Goal: Learn about a topic: Learn about a topic

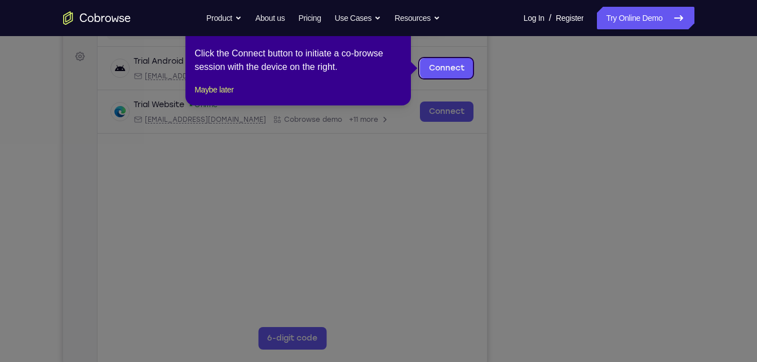
scroll to position [146, 0]
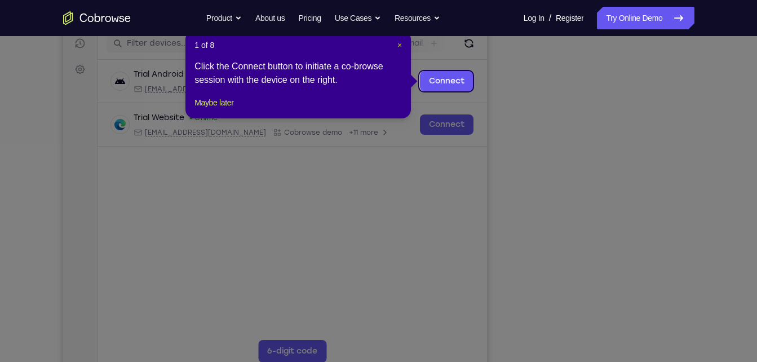
click at [398, 41] on span "×" at bounding box center [399, 45] width 5 height 9
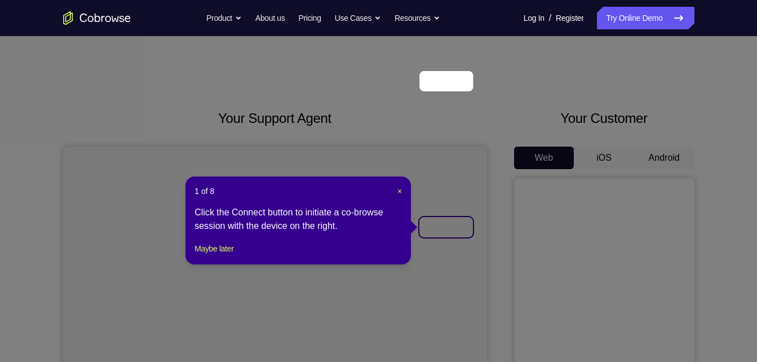
scroll to position [146, 0]
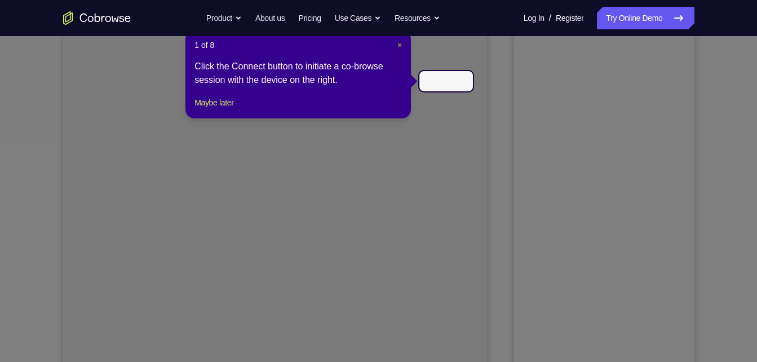
click at [398, 42] on span "×" at bounding box center [399, 45] width 5 height 9
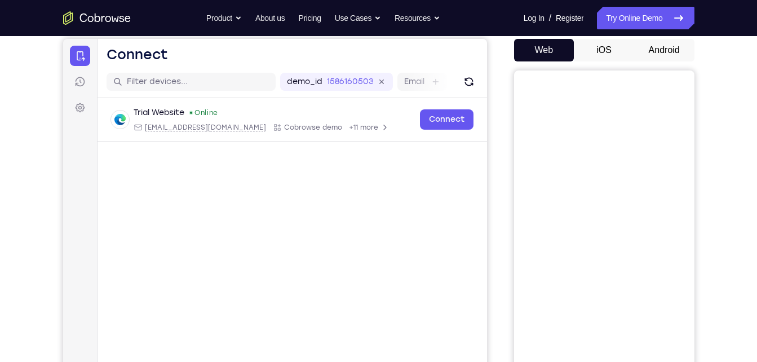
scroll to position [103, 0]
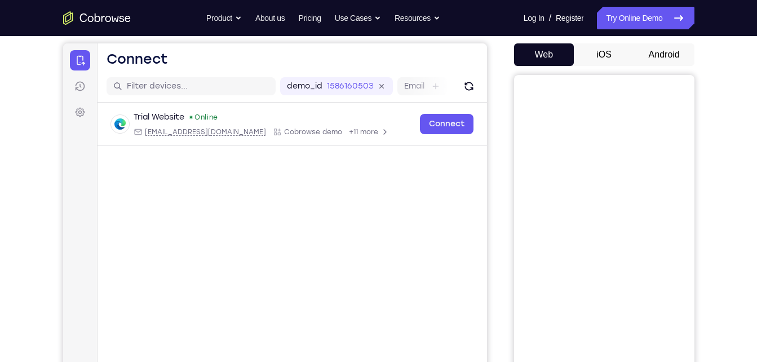
click at [657, 52] on button "Android" at bounding box center [664, 54] width 60 height 23
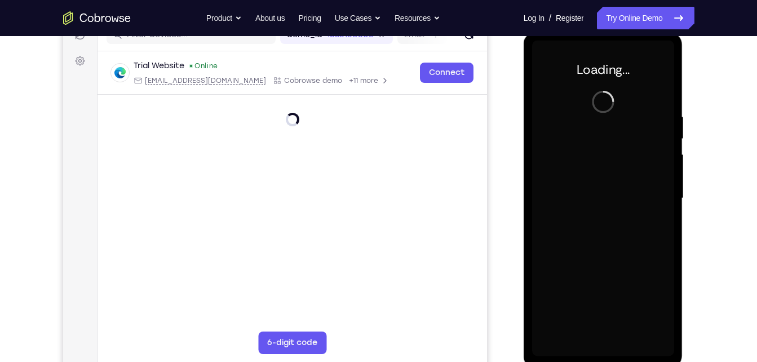
scroll to position [0, 0]
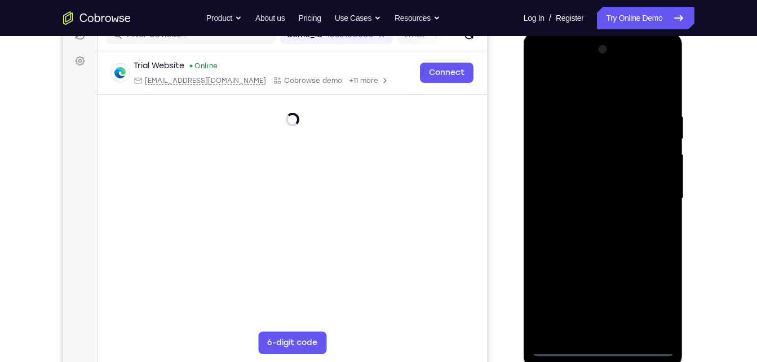
click at [598, 345] on div at bounding box center [603, 199] width 142 height 316
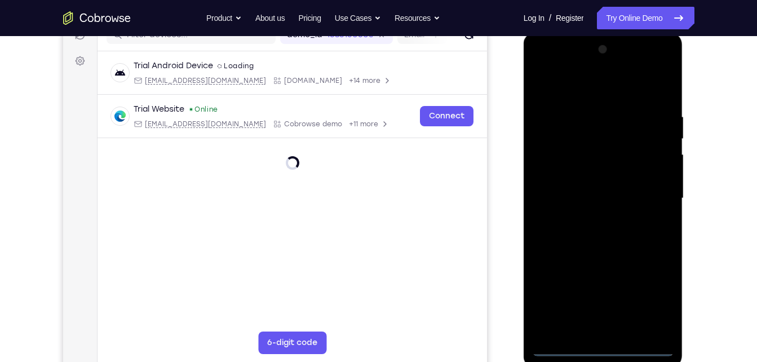
click at [601, 343] on div at bounding box center [603, 199] width 142 height 316
click at [648, 293] on div at bounding box center [603, 199] width 142 height 316
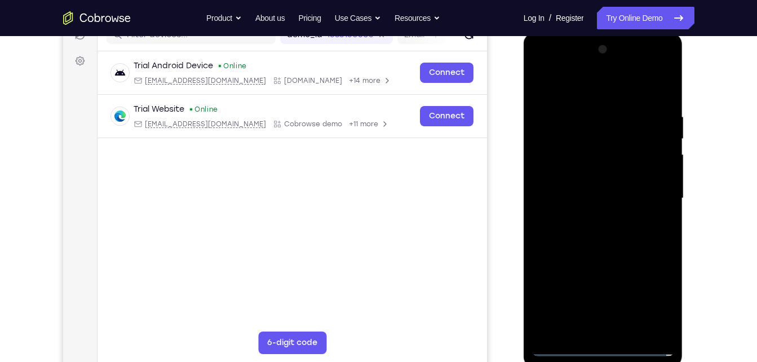
click at [542, 68] on div at bounding box center [603, 199] width 142 height 316
click at [657, 195] on div at bounding box center [603, 199] width 142 height 316
click at [588, 221] on div at bounding box center [603, 199] width 142 height 316
click at [600, 252] on div at bounding box center [603, 199] width 142 height 316
click at [619, 143] on div at bounding box center [603, 199] width 142 height 316
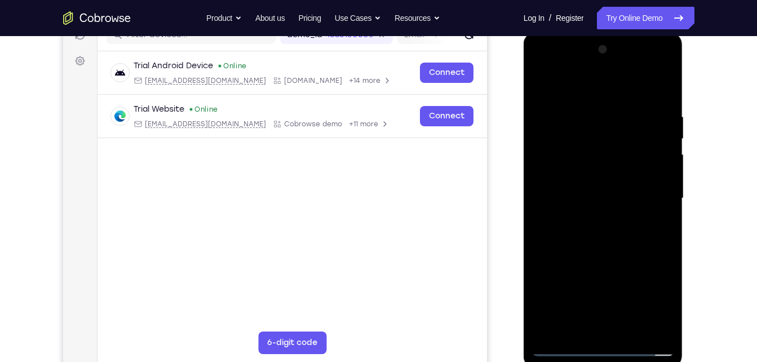
click at [610, 234] on div at bounding box center [603, 199] width 142 height 316
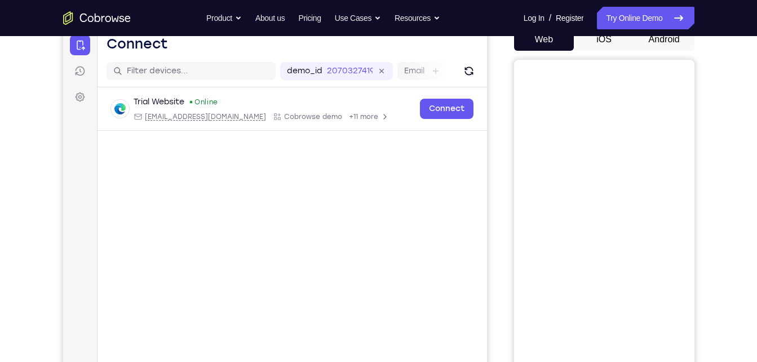
scroll to position [118, 0]
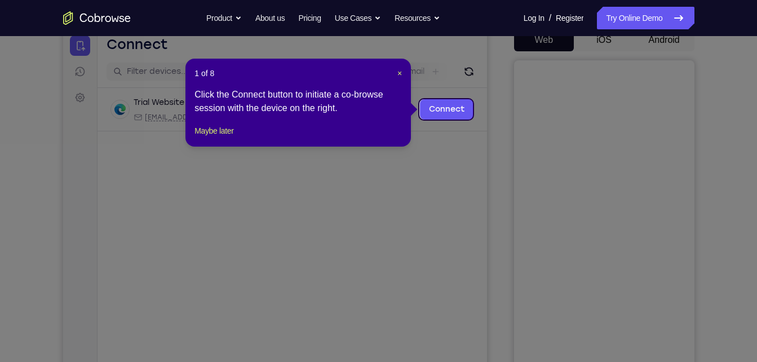
click at [637, 42] on icon at bounding box center [382, 181] width 765 height 362
click at [397, 71] on span "×" at bounding box center [399, 73] width 5 height 9
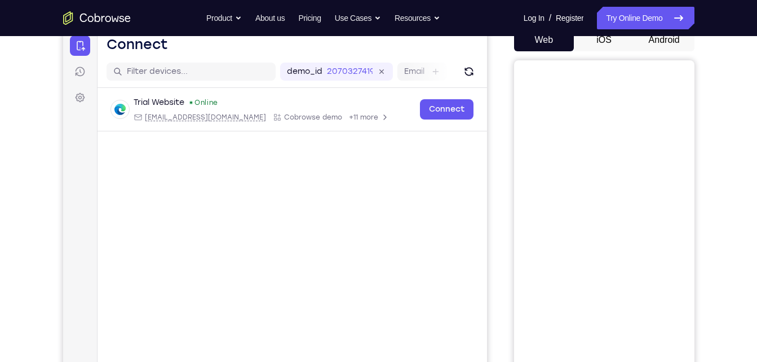
click at [639, 39] on button "Android" at bounding box center [664, 40] width 60 height 23
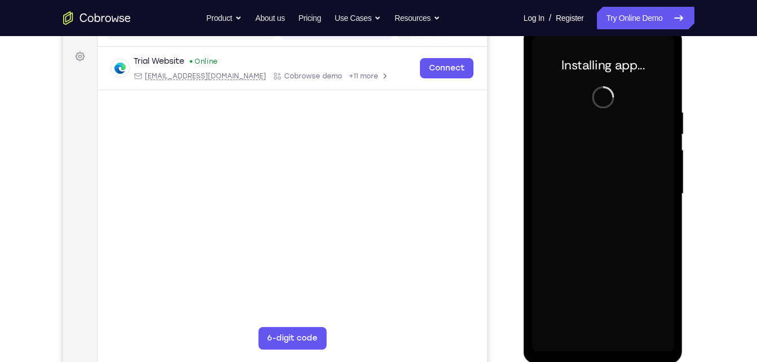
scroll to position [160, 0]
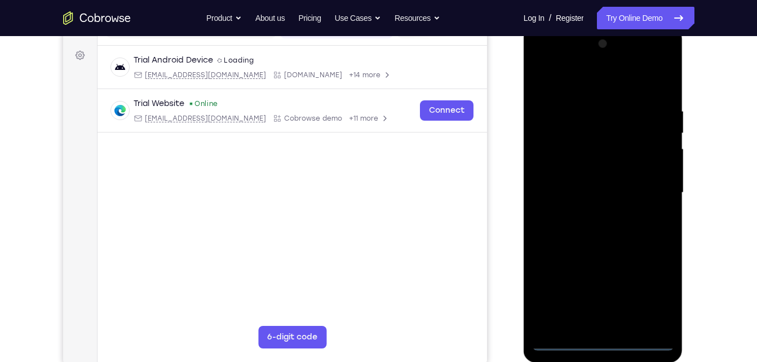
click at [603, 340] on div at bounding box center [603, 193] width 142 height 316
click at [654, 293] on div at bounding box center [603, 193] width 142 height 316
click at [543, 61] on div at bounding box center [603, 193] width 142 height 316
click at [648, 185] on div at bounding box center [603, 193] width 142 height 316
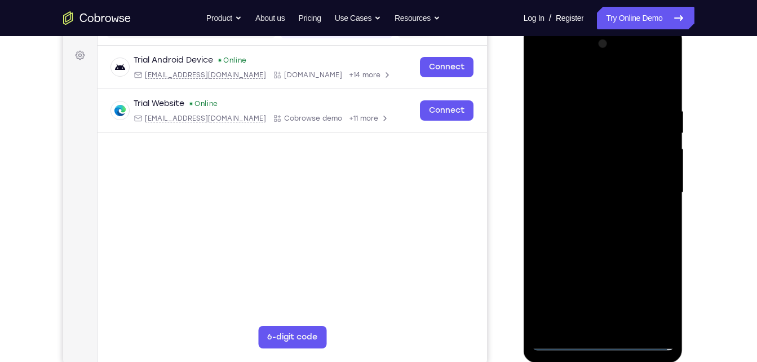
click at [589, 214] on div at bounding box center [603, 193] width 142 height 316
click at [599, 247] on div at bounding box center [603, 193] width 142 height 316
click at [615, 138] on div at bounding box center [603, 193] width 142 height 316
click at [605, 232] on div at bounding box center [603, 193] width 142 height 316
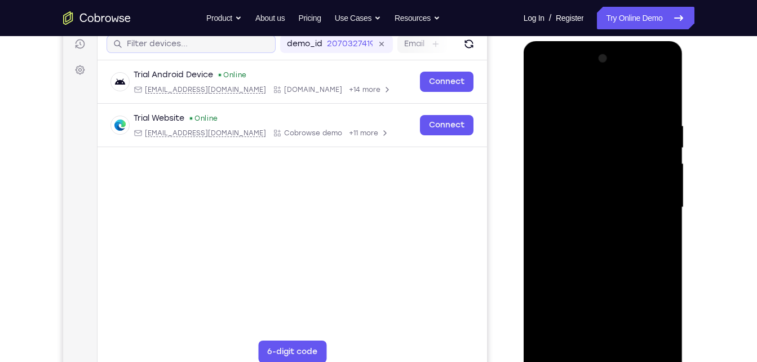
scroll to position [148, 0]
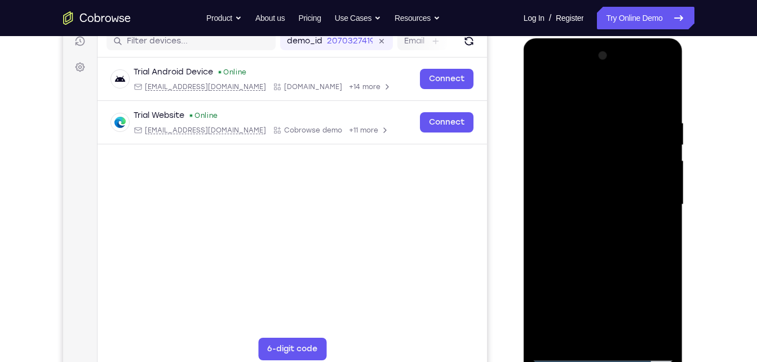
click at [573, 246] on div at bounding box center [603, 205] width 142 height 316
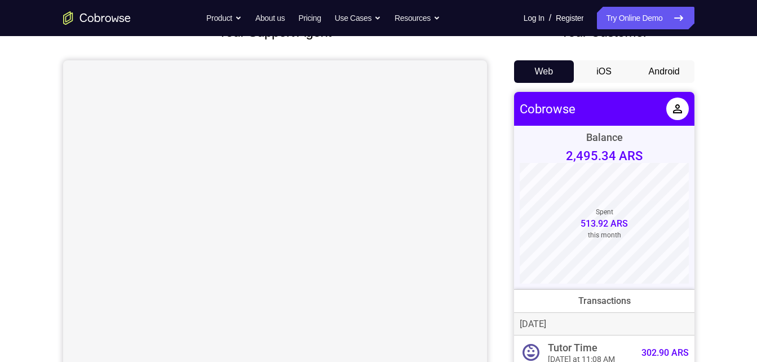
click at [675, 64] on button "Android" at bounding box center [664, 71] width 60 height 23
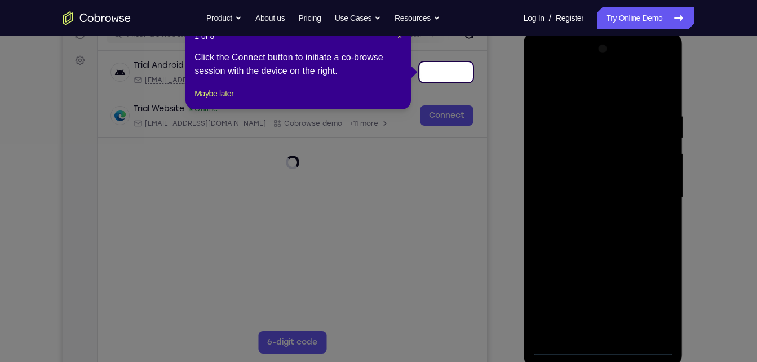
drag, startPoint x: 602, startPoint y: 344, endPoint x: 409, endPoint y: 145, distance: 277.8
click at [409, 145] on icon at bounding box center [382, 181] width 765 height 362
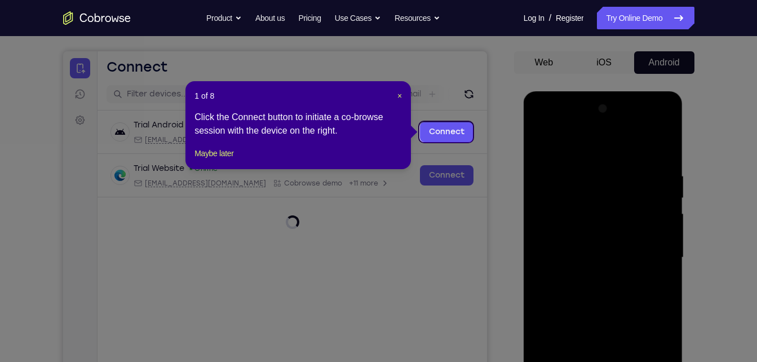
scroll to position [95, 0]
click at [398, 99] on span "×" at bounding box center [399, 96] width 5 height 9
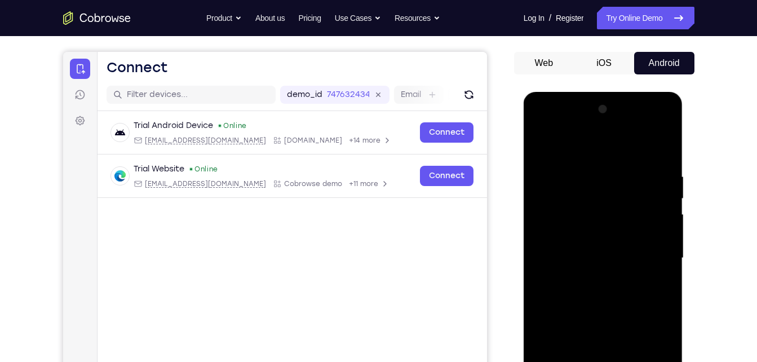
scroll to position [142, 0]
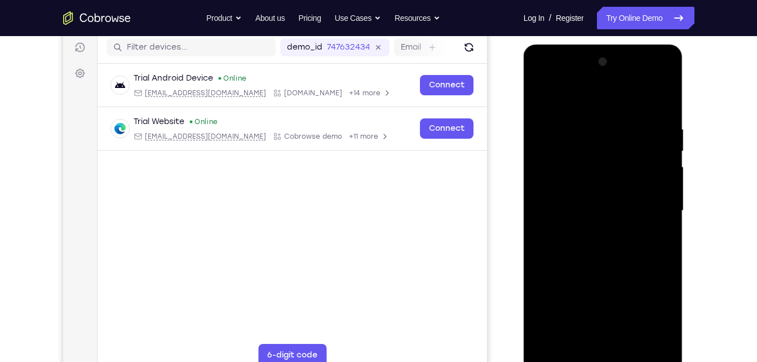
click at [603, 353] on div at bounding box center [603, 211] width 142 height 316
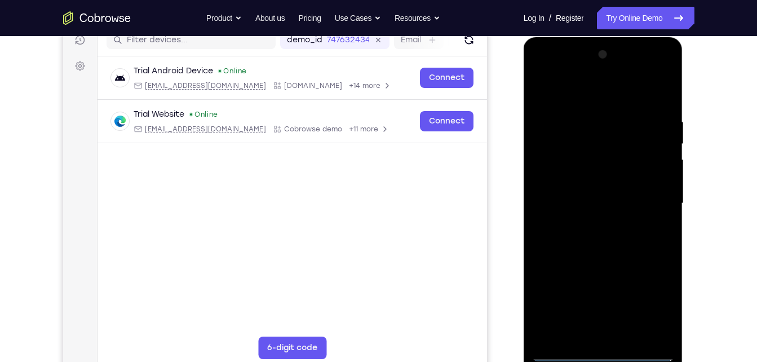
scroll to position [150, 0]
click at [603, 353] on div at bounding box center [603, 203] width 142 height 316
drag, startPoint x: 603, startPoint y: 345, endPoint x: 603, endPoint y: 353, distance: 7.9
click at [603, 353] on div at bounding box center [603, 203] width 142 height 316
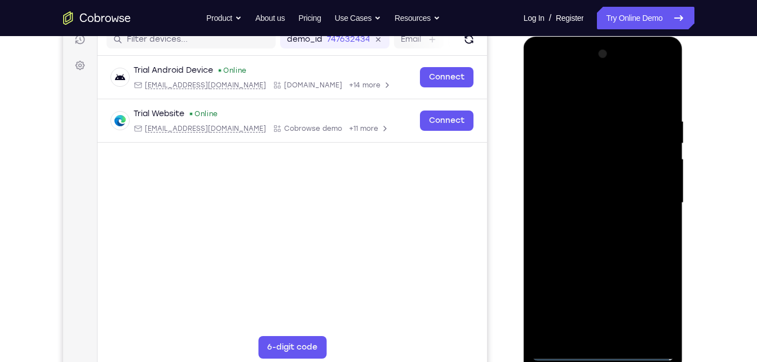
click at [644, 296] on div at bounding box center [603, 203] width 142 height 316
click at [653, 301] on div at bounding box center [603, 203] width 142 height 316
click at [652, 298] on div at bounding box center [603, 203] width 142 height 316
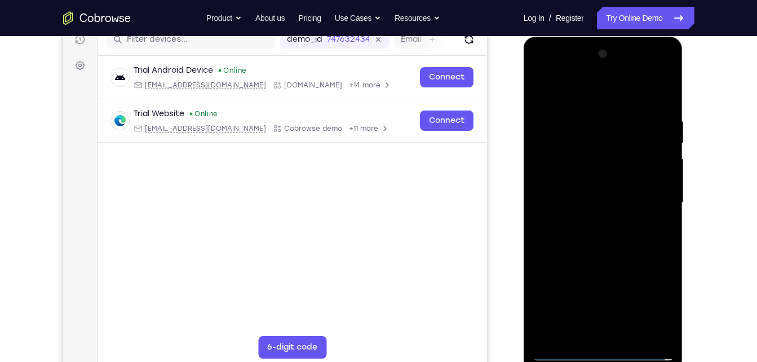
click at [541, 70] on div at bounding box center [603, 203] width 142 height 316
click at [656, 199] on div at bounding box center [603, 203] width 142 height 316
click at [590, 221] on div at bounding box center [603, 203] width 142 height 316
click at [586, 258] on div at bounding box center [603, 203] width 142 height 316
click at [600, 259] on div at bounding box center [603, 203] width 142 height 316
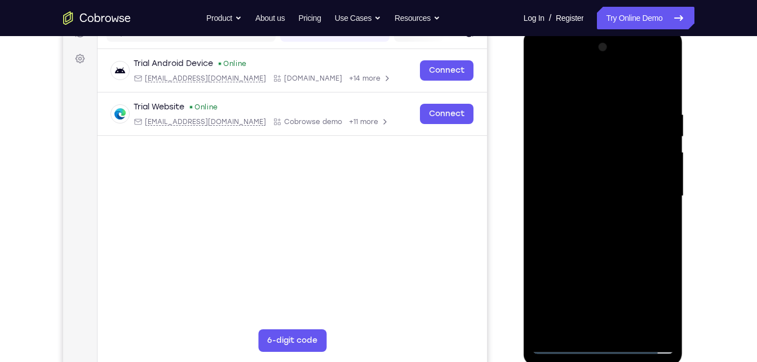
scroll to position [159, 0]
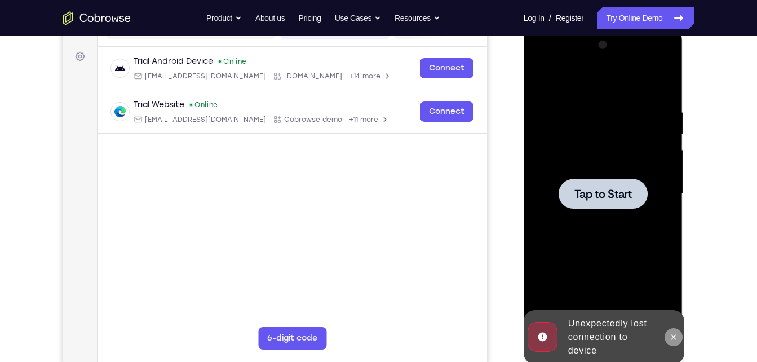
click at [673, 331] on button at bounding box center [673, 337] width 18 height 18
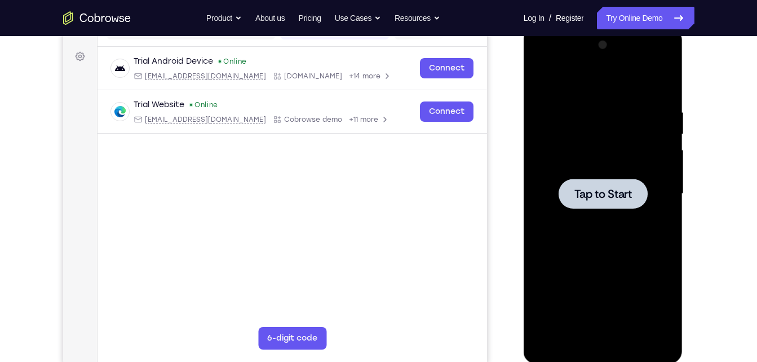
click at [578, 191] on span "Tap to Start" at bounding box center [602, 193] width 57 height 11
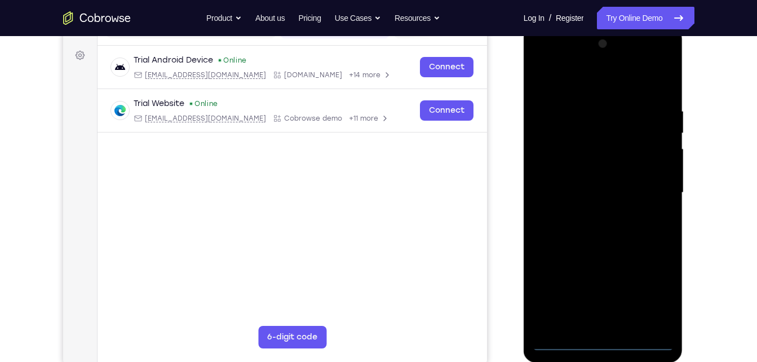
scroll to position [161, 0]
click at [604, 334] on div at bounding box center [603, 192] width 142 height 316
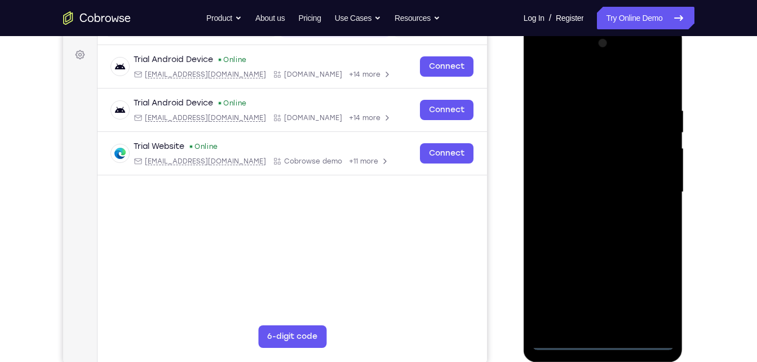
click at [604, 338] on div at bounding box center [603, 192] width 142 height 316
click at [655, 291] on div at bounding box center [603, 192] width 142 height 316
click at [540, 60] on div at bounding box center [603, 192] width 142 height 316
click at [654, 187] on div at bounding box center [603, 192] width 142 height 316
click at [588, 214] on div at bounding box center [603, 192] width 142 height 316
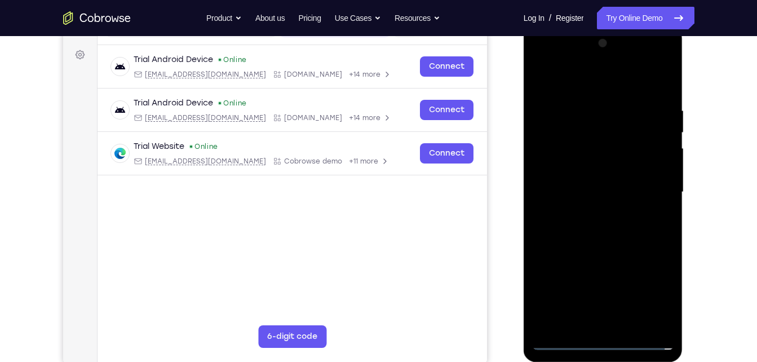
click at [584, 246] on div at bounding box center [603, 192] width 142 height 316
click at [608, 136] on div at bounding box center [603, 192] width 142 height 316
click at [593, 232] on div at bounding box center [603, 192] width 142 height 316
